Goal: Task Accomplishment & Management: Use online tool/utility

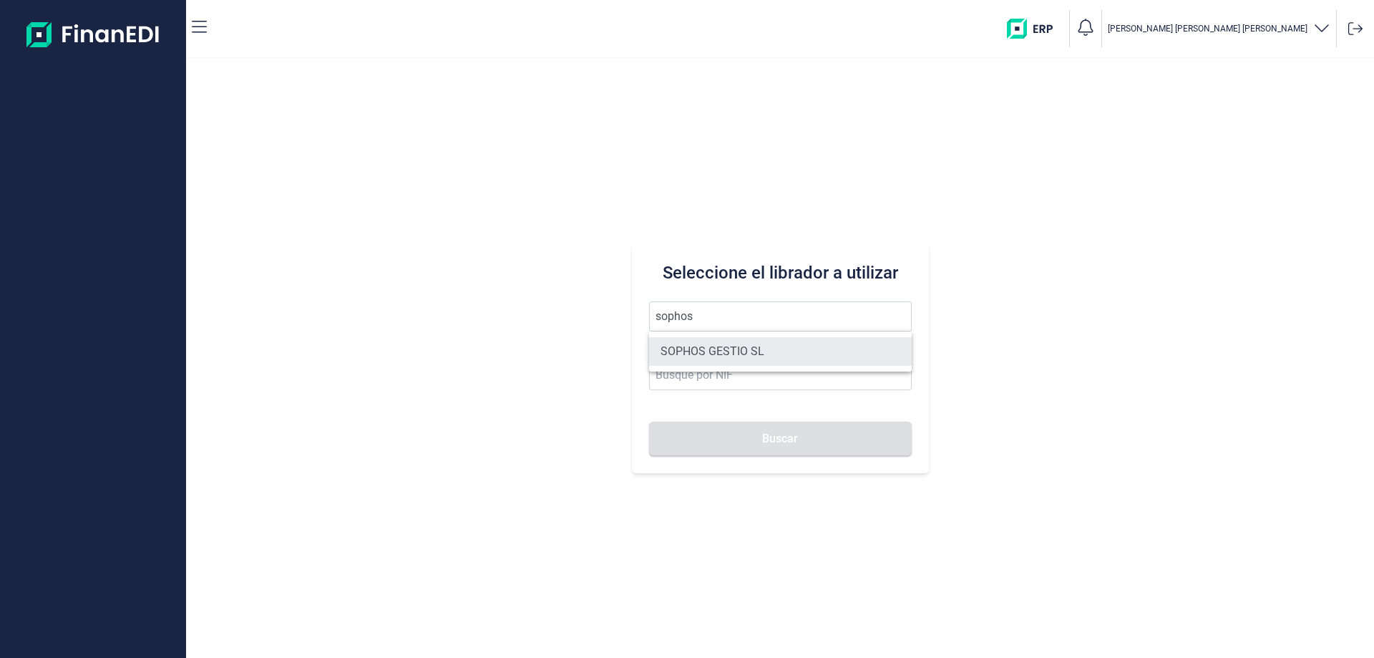
click at [749, 349] on li "SOPHOS GESTIO SL" at bounding box center [780, 351] width 263 height 29
type input "SOPHOS GESTIO SL"
type input "B60148996"
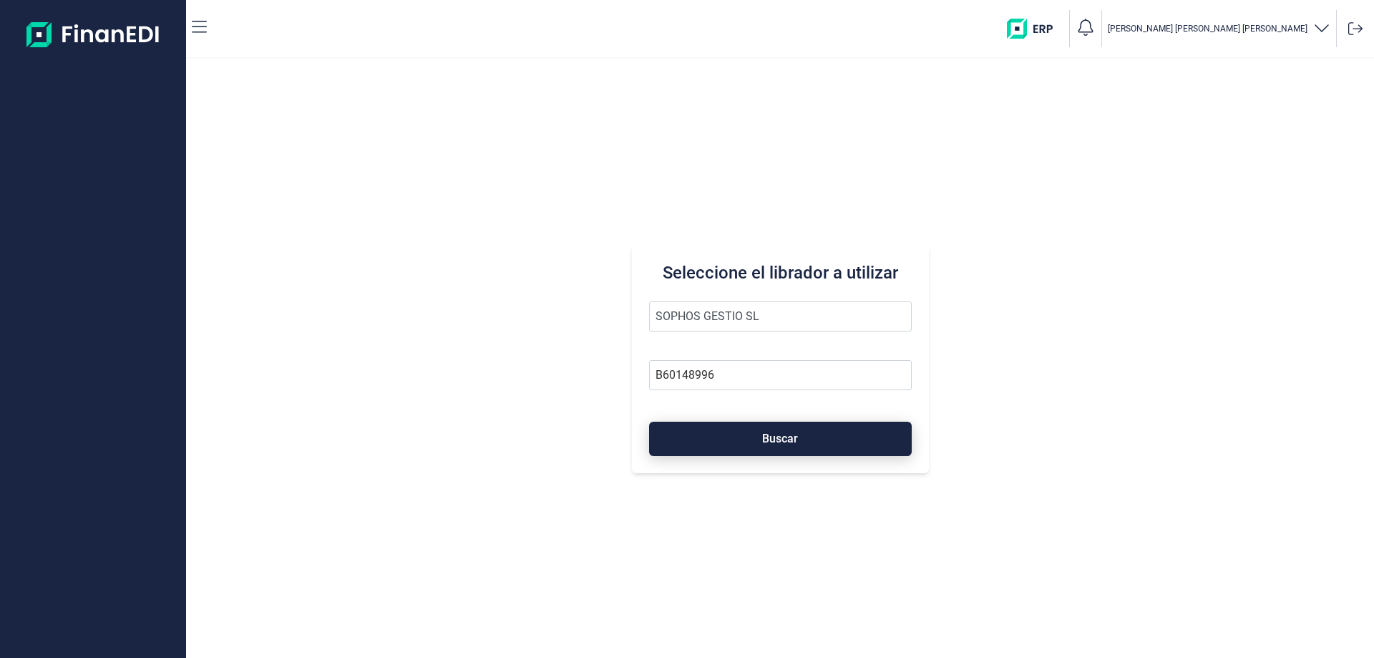
click at [754, 437] on button "Buscar" at bounding box center [780, 439] width 263 height 34
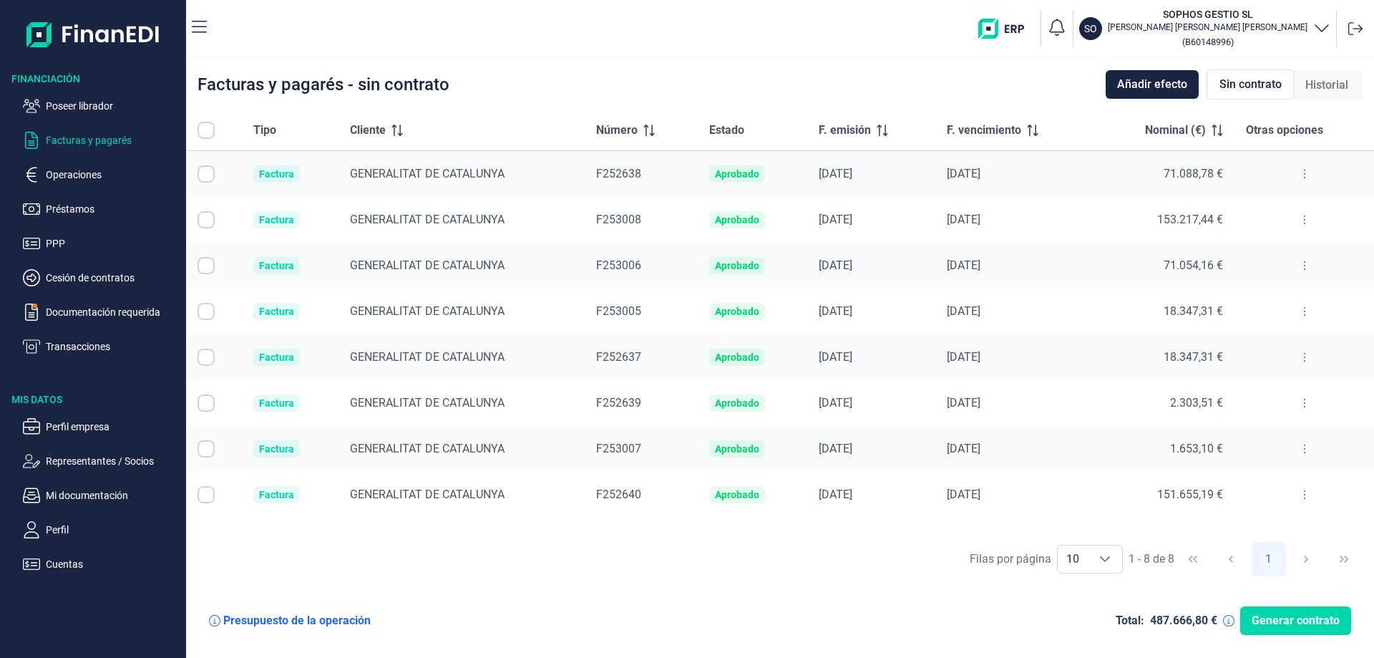
checkbox input "true"
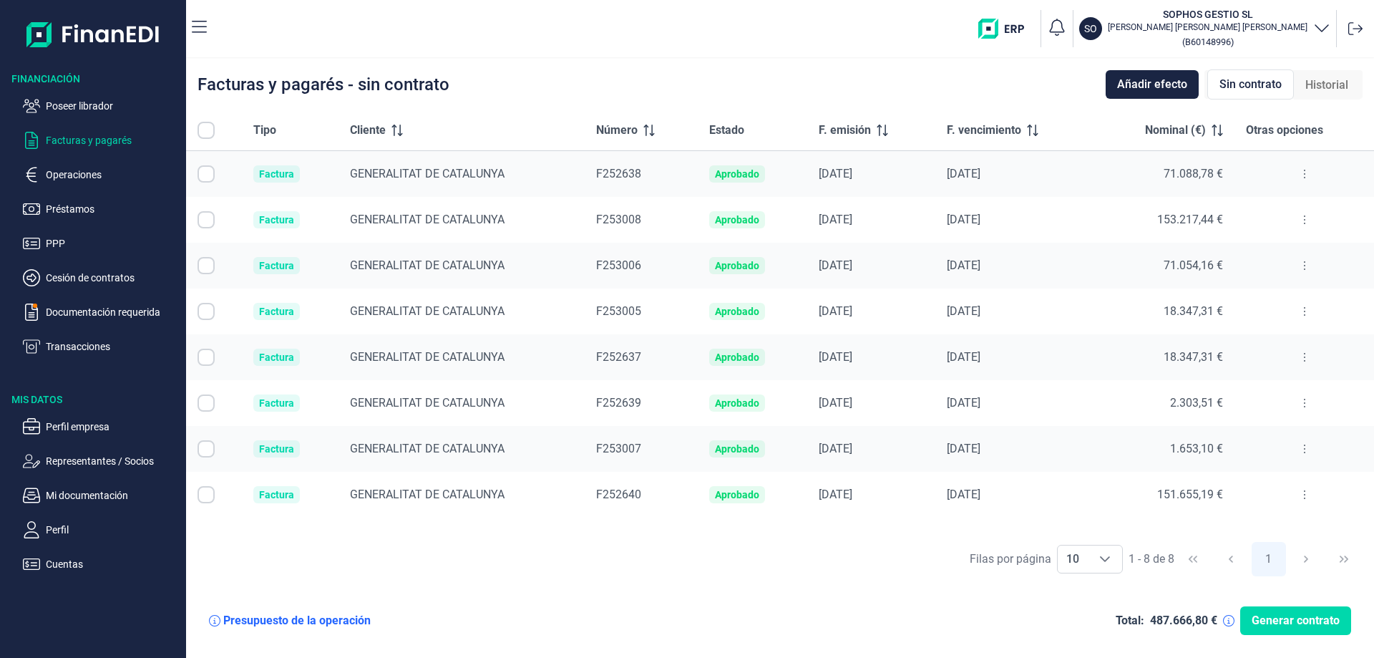
checkbox input "true"
click at [1106, 566] on div "Choose" at bounding box center [1105, 558] width 34 height 27
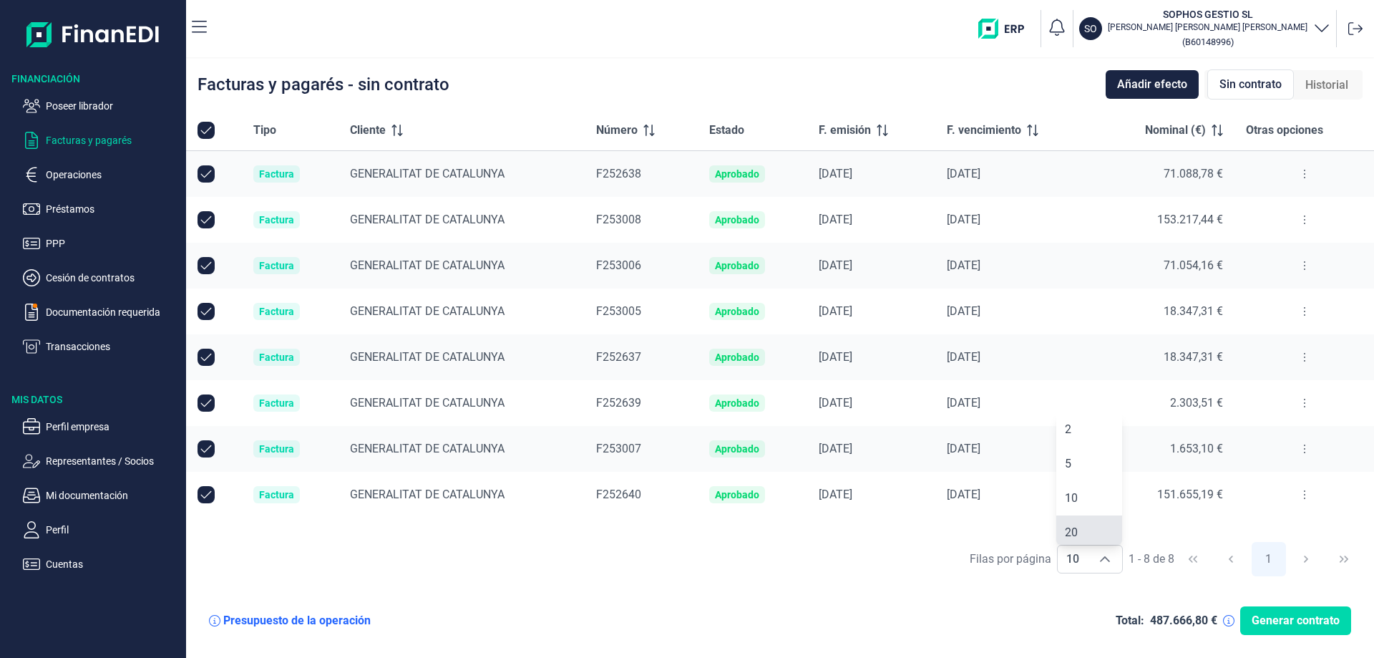
scroll to position [5, 0]
click at [1089, 536] on li "20" at bounding box center [1090, 527] width 66 height 34
type input "20"
